Goal: Information Seeking & Learning: Learn about a topic

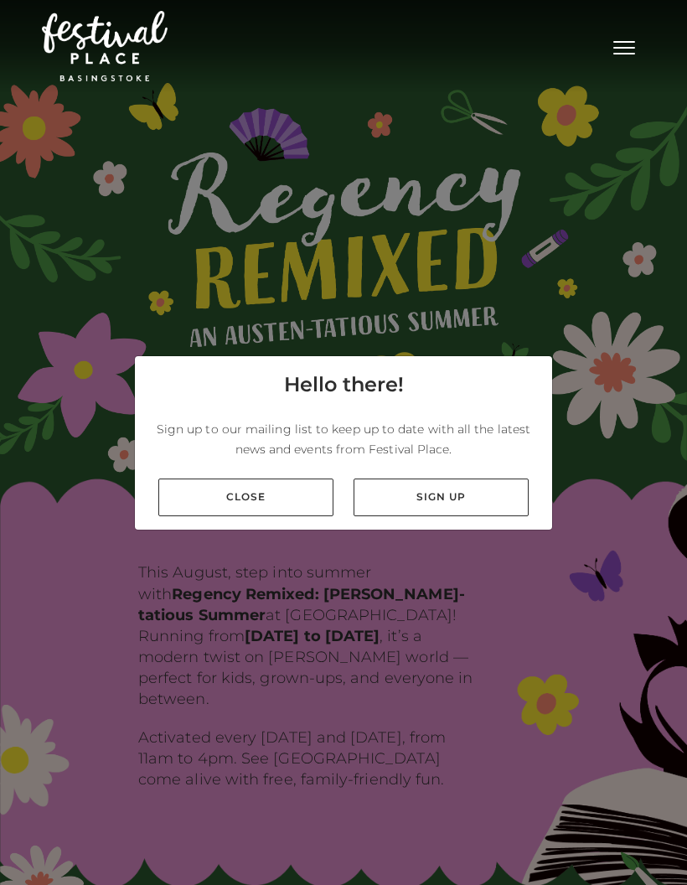
click at [300, 516] on link "Close" at bounding box center [245, 497] width 175 height 38
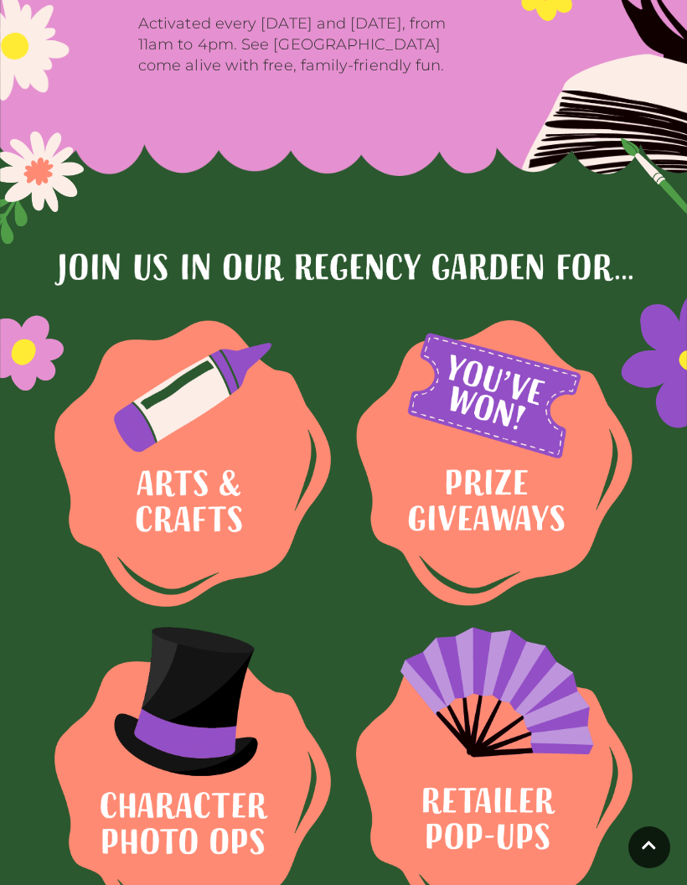
scroll to position [716, 0]
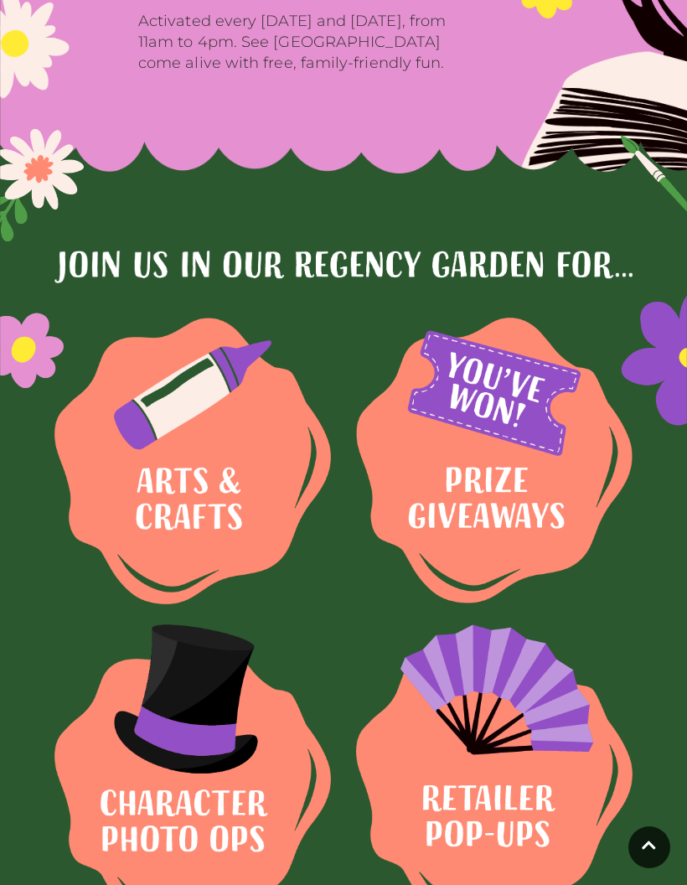
click at [215, 496] on img at bounding box center [192, 461] width 277 height 287
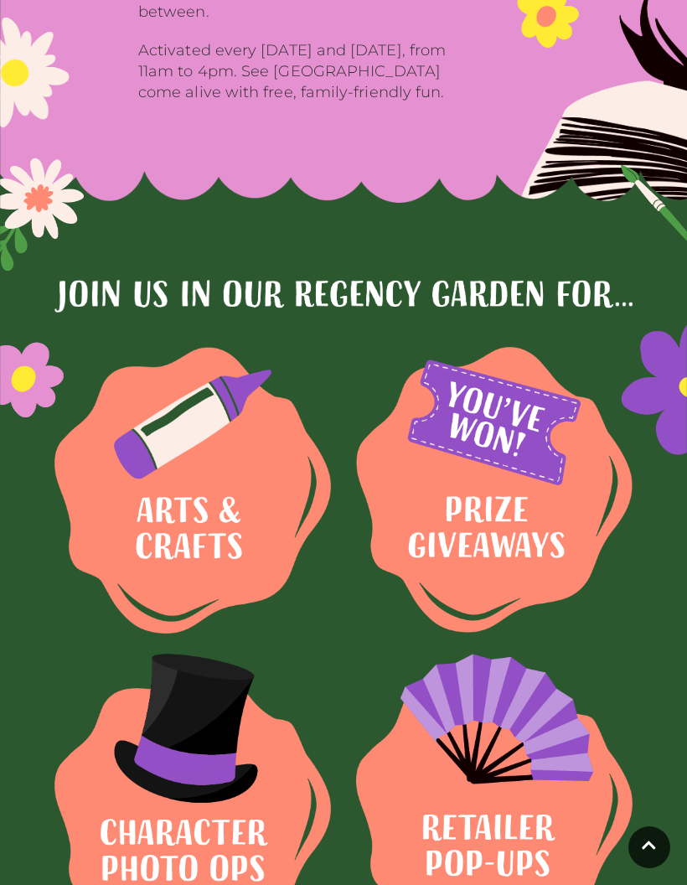
click at [331, 522] on img at bounding box center [192, 490] width 277 height 287
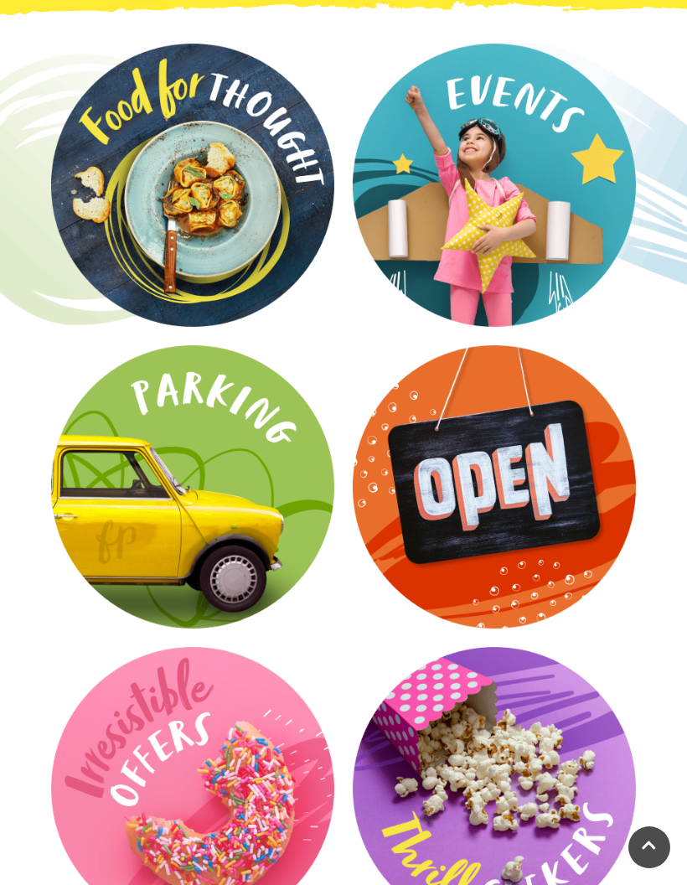
scroll to position [2326, 0]
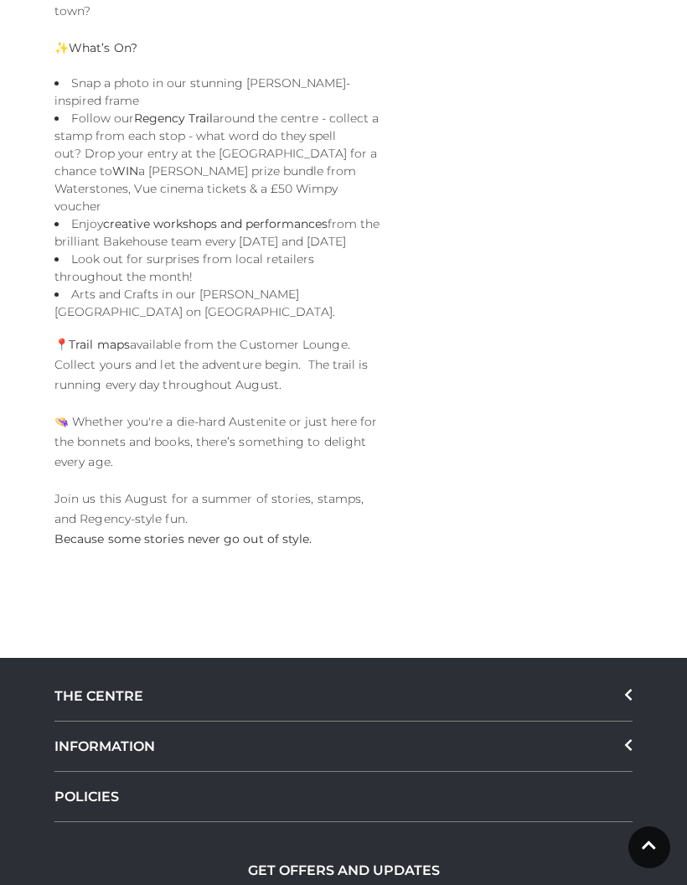
scroll to position [1173, 0]
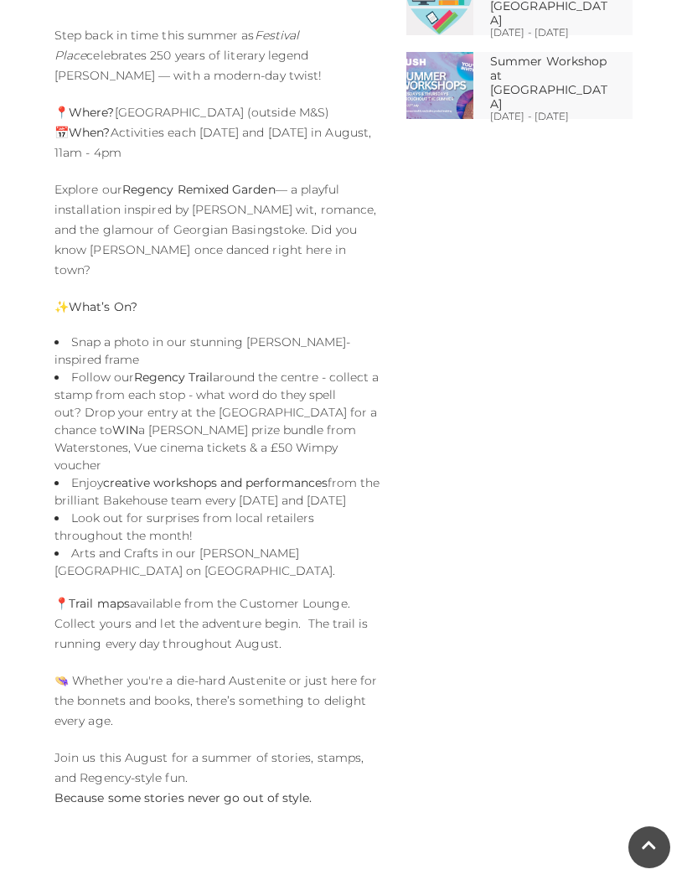
scroll to position [913, 0]
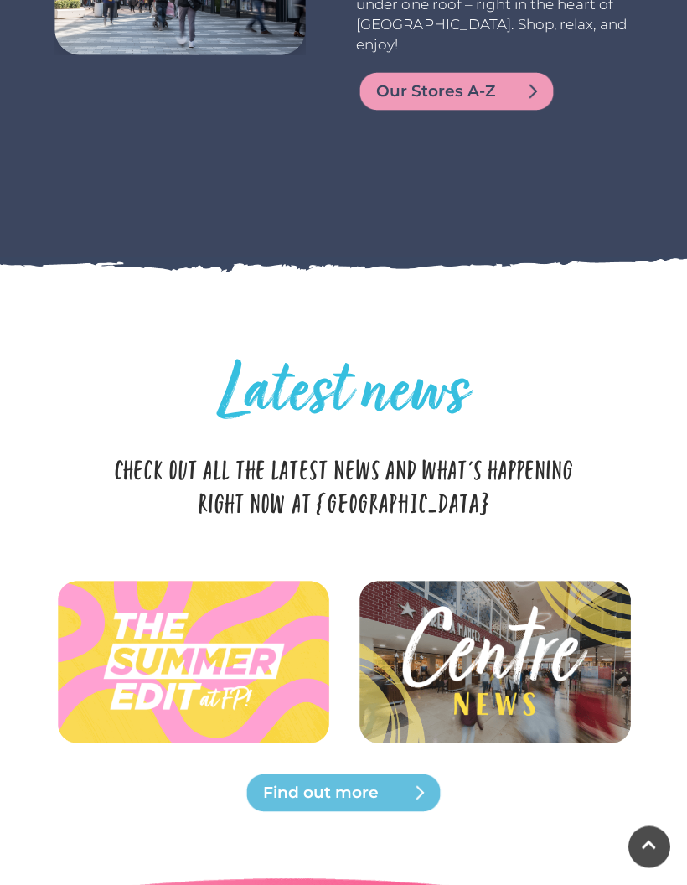
scroll to position [3731, 0]
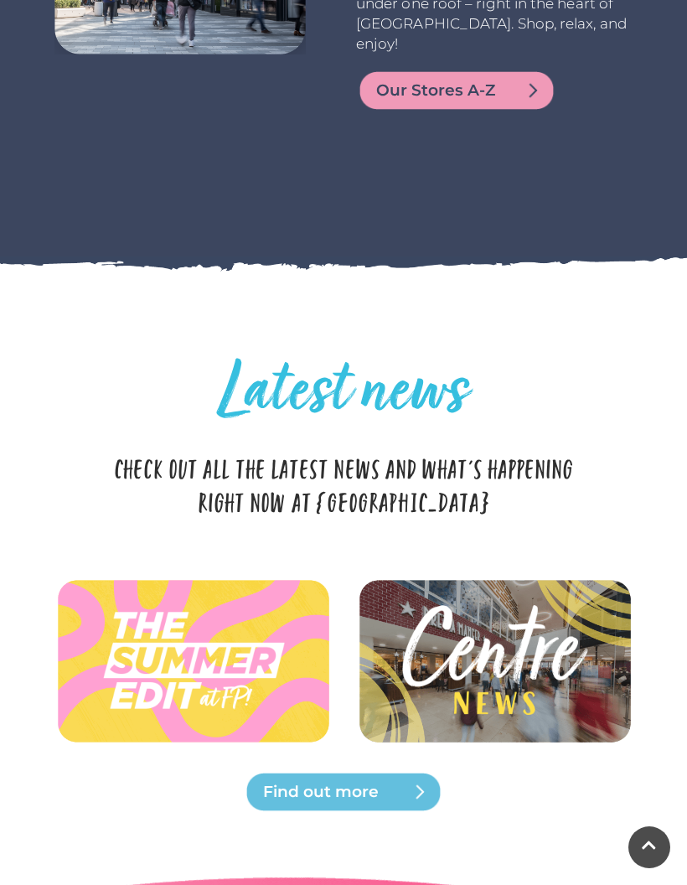
click at [548, 654] on img at bounding box center [494, 660] width 277 height 124
